Goal: Task Accomplishment & Management: Manage account settings

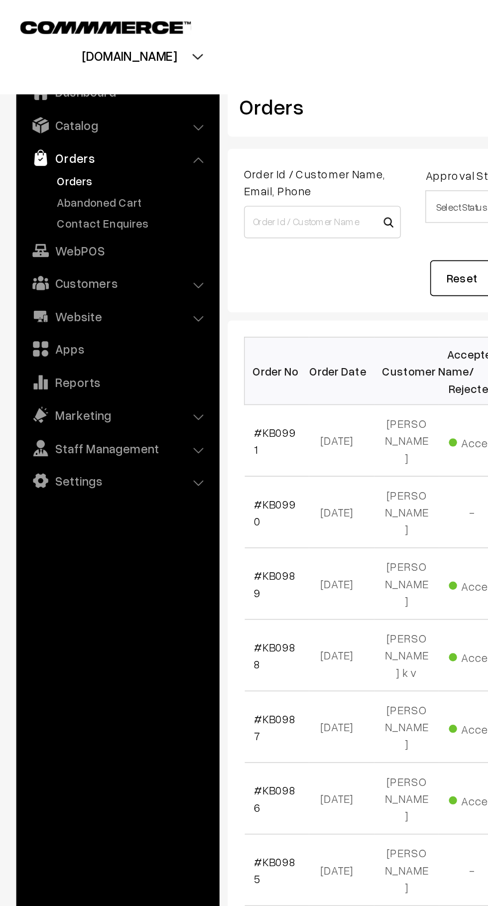
click at [84, 125] on link "Abandoned Cart" at bounding box center [81, 123] width 99 height 10
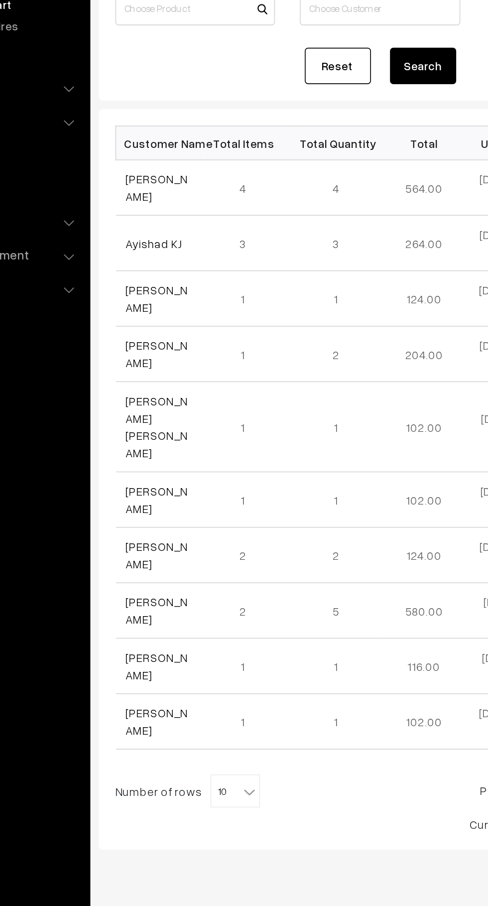
click at [177, 230] on link "[PERSON_NAME]" at bounding box center [174, 234] width 37 height 19
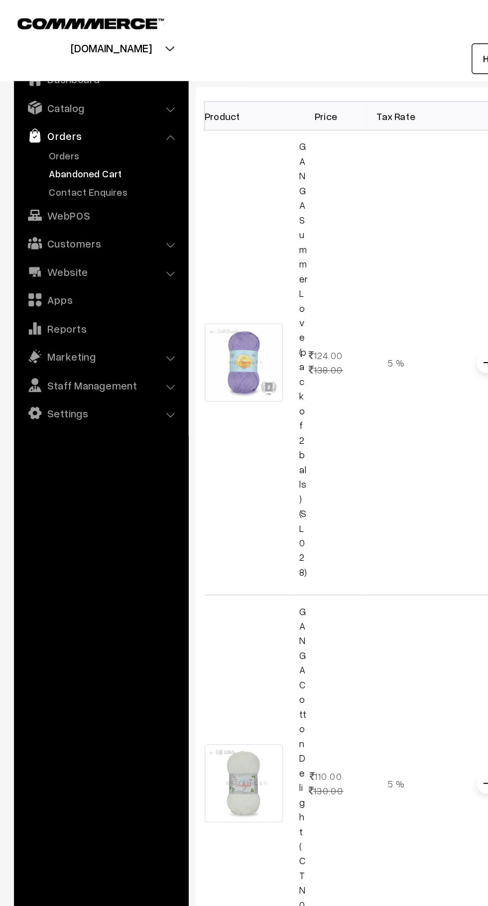
scroll to position [206, 0]
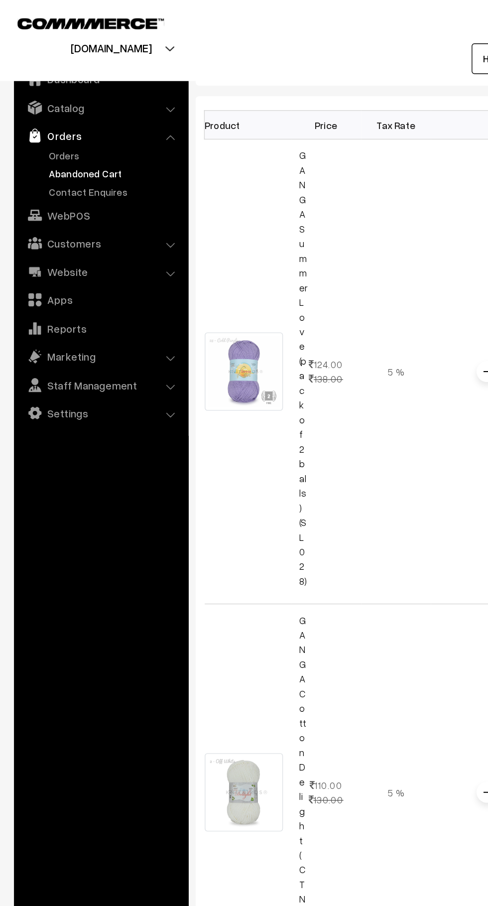
click at [54, 109] on link "Orders" at bounding box center [81, 111] width 99 height 10
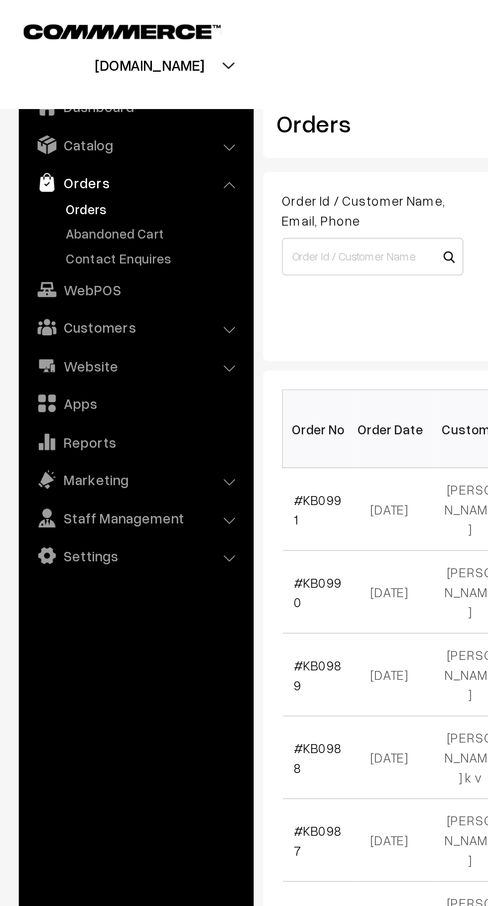
click at [47, 125] on link "Abandoned Cart" at bounding box center [81, 123] width 99 height 10
